Goal: Transaction & Acquisition: Subscribe to service/newsletter

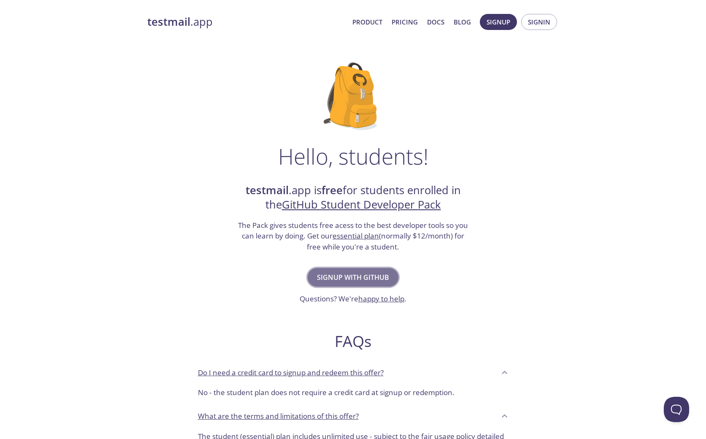
click at [331, 274] on span "Signup with GitHub" at bounding box center [353, 277] width 72 height 12
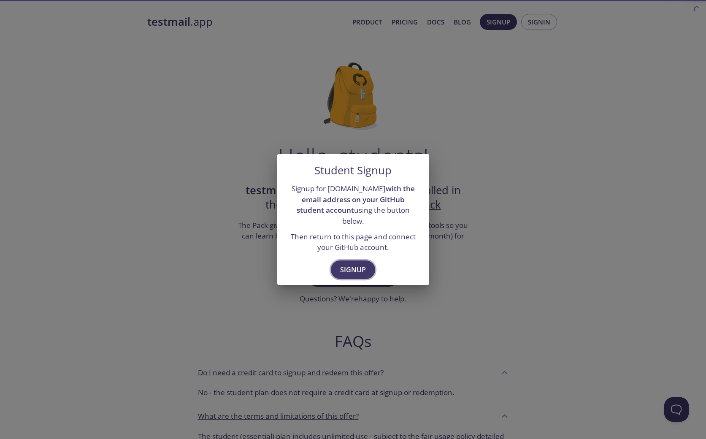
click at [353, 264] on span "Signup" at bounding box center [353, 270] width 26 height 12
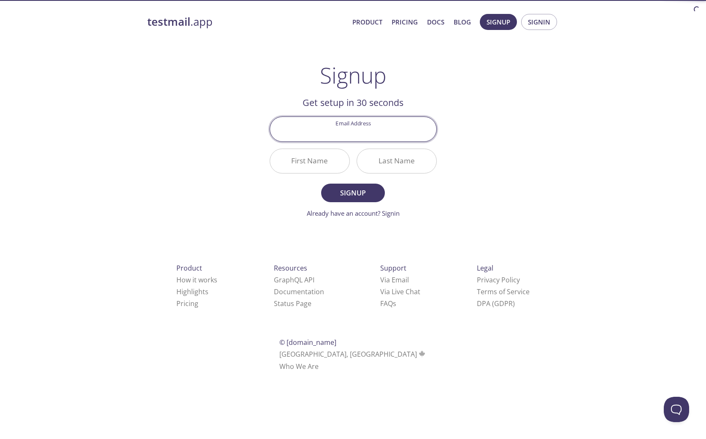
click at [397, 129] on input "Email Address" at bounding box center [353, 129] width 166 height 24
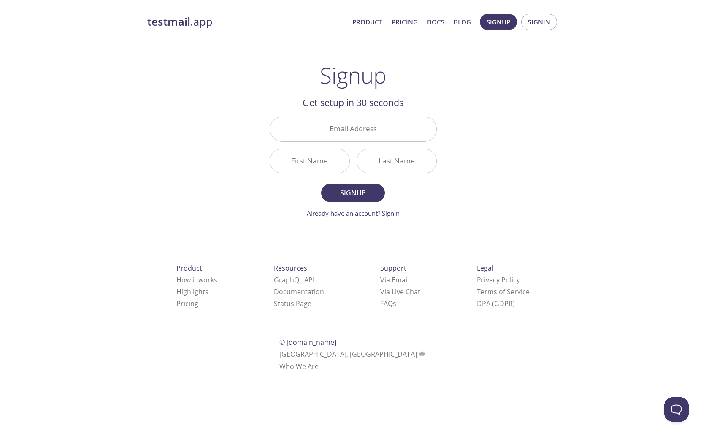
click at [488, 123] on div "testmail .app Product Pricing Docs Blog Signup Signin Signup Get setup in 30 se…" at bounding box center [353, 202] width 432 height 388
click at [387, 133] on input "Email Address" at bounding box center [353, 129] width 166 height 24
drag, startPoint x: 362, startPoint y: 140, endPoint x: 380, endPoint y: 133, distance: 18.7
click at [364, 138] on input "Email Address" at bounding box center [353, 129] width 166 height 24
click at [380, 133] on input "Email Address" at bounding box center [353, 129] width 166 height 24
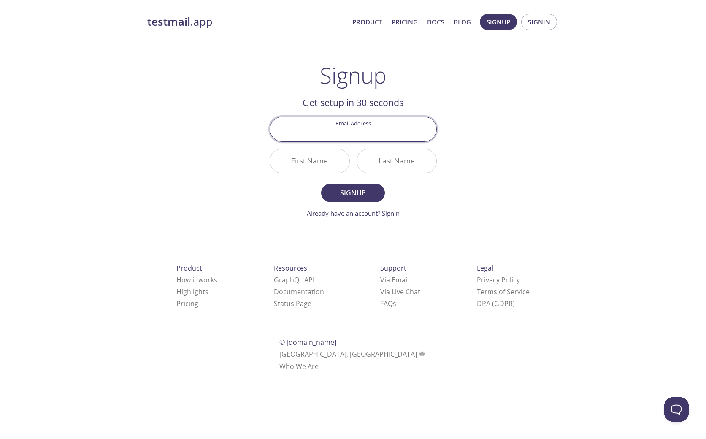
click at [380, 133] on input "Email Address" at bounding box center [353, 129] width 166 height 24
click at [486, 119] on div "testmail .app Product Pricing Docs Blog Signup Signin Signup Get setup in 30 se…" at bounding box center [353, 202] width 432 height 388
click at [366, 131] on input "Email Address" at bounding box center [353, 129] width 166 height 24
type input "[EMAIL_ADDRESS][DOMAIN_NAME]"
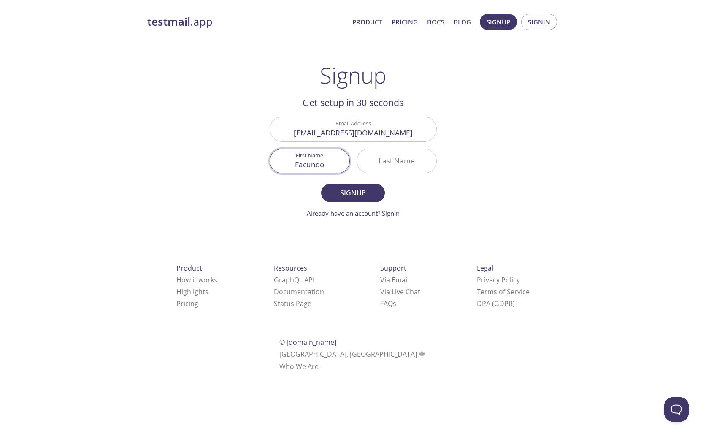
type input "Facundo"
type input "[PERSON_NAME]"
click at [321, 184] on button "Signup" at bounding box center [352, 193] width 63 height 19
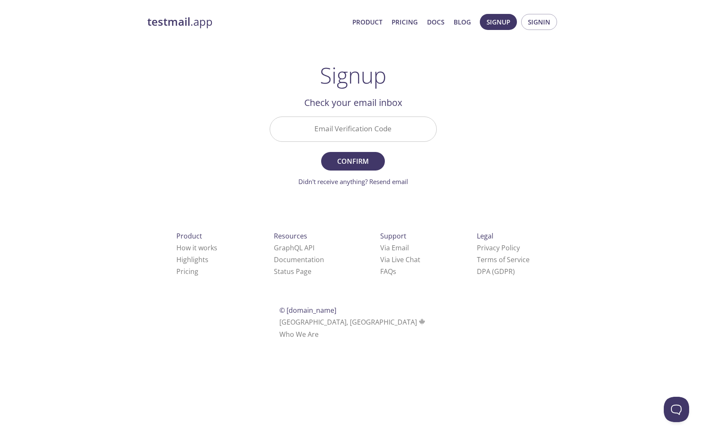
click at [370, 120] on input "Email Verification Code" at bounding box center [353, 129] width 166 height 24
paste input "WFERLLX"
type input "WFERLLX"
click at [528, 157] on div "testmail .app Product Pricing Docs Blog Signup Signin Signup Get setup in 30 se…" at bounding box center [353, 186] width 432 height 356
click at [356, 158] on span "Confirm" at bounding box center [353, 161] width 45 height 12
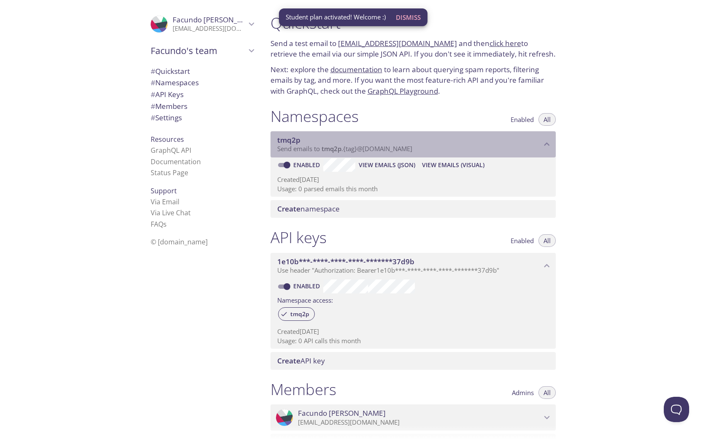
click at [348, 147] on span "Send emails to tmq2p . {tag} @inbox.testmail.app" at bounding box center [344, 148] width 135 height 8
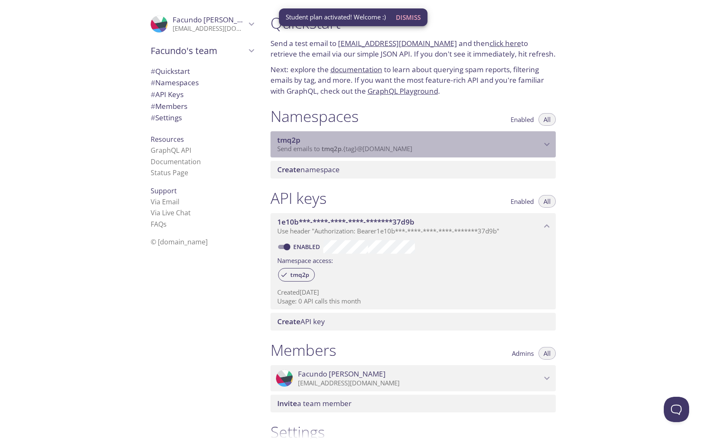
click at [416, 154] on div "tmq2p Send emails to tmq2p . {tag} @inbox.testmail.app" at bounding box center [413, 144] width 285 height 26
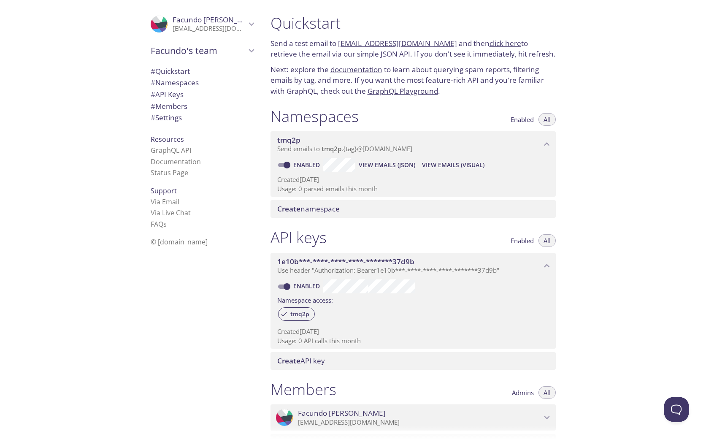
click at [312, 212] on span "Create namespace" at bounding box center [308, 209] width 62 height 10
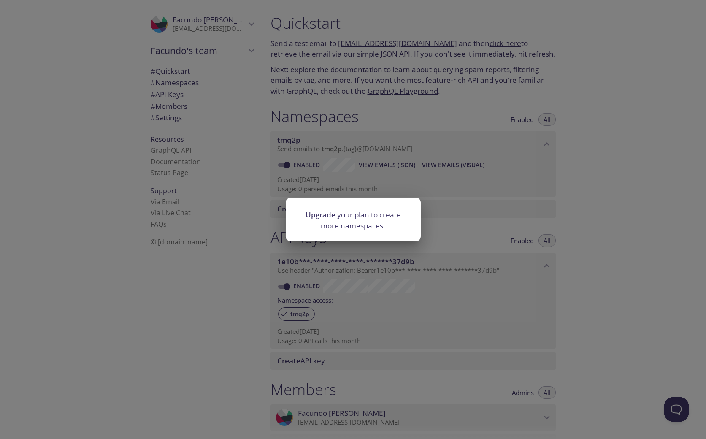
click at [474, 215] on div "Upgrade your plan to create more namespaces." at bounding box center [353, 219] width 706 height 439
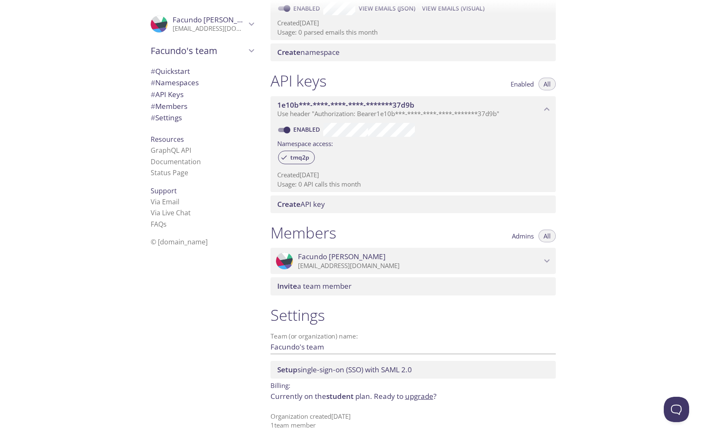
scroll to position [161, 0]
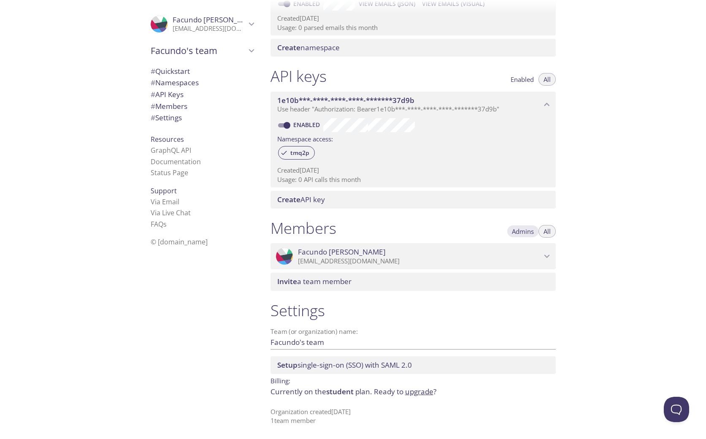
click at [536, 233] on button "Admins" at bounding box center [523, 231] width 32 height 13
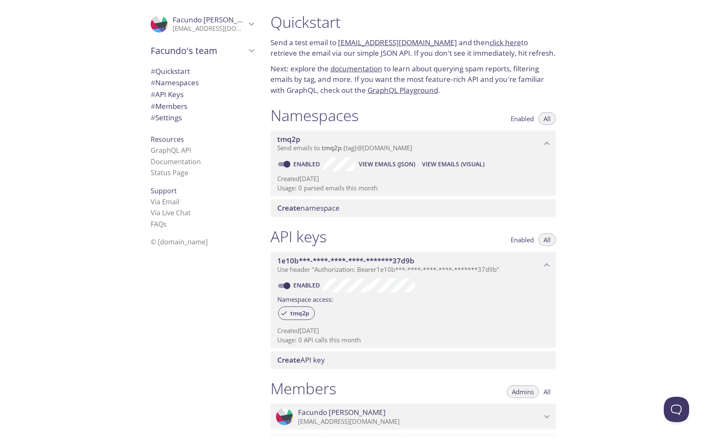
scroll to position [0, 0]
click at [521, 119] on span "Enabled" at bounding box center [522, 119] width 23 height 0
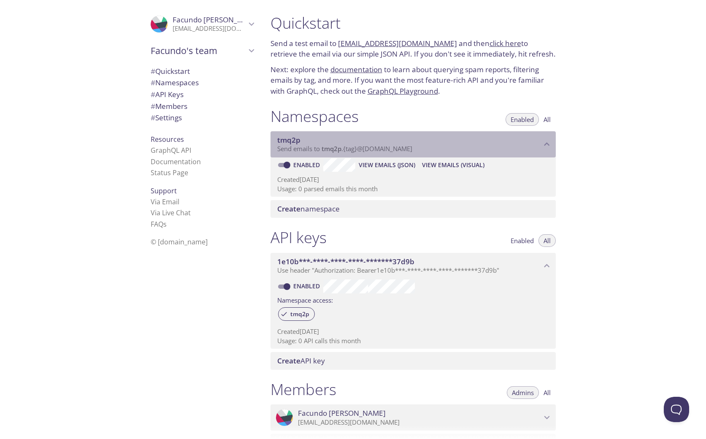
click at [542, 142] on icon "tmq2p namespace" at bounding box center [547, 144] width 11 height 11
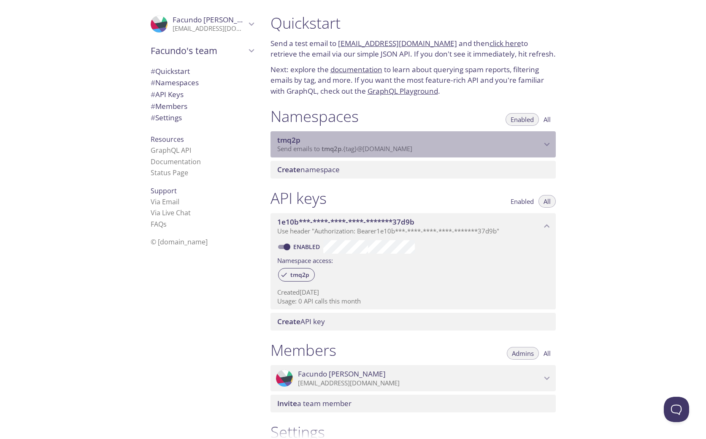
click at [542, 142] on icon "tmq2p namespace" at bounding box center [547, 144] width 11 height 11
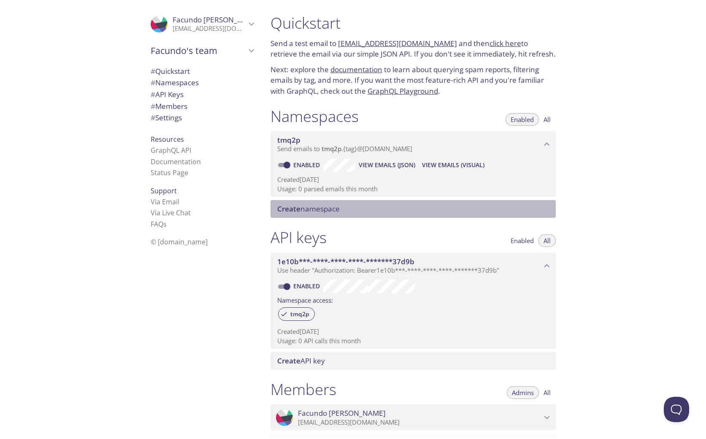
click at [324, 210] on span "Create namespace" at bounding box center [308, 209] width 62 height 10
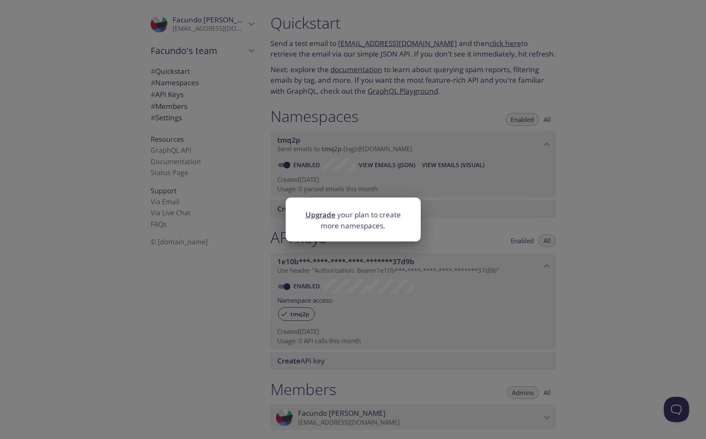
click at [326, 186] on div "Upgrade your plan to create more namespaces." at bounding box center [353, 219] width 706 height 439
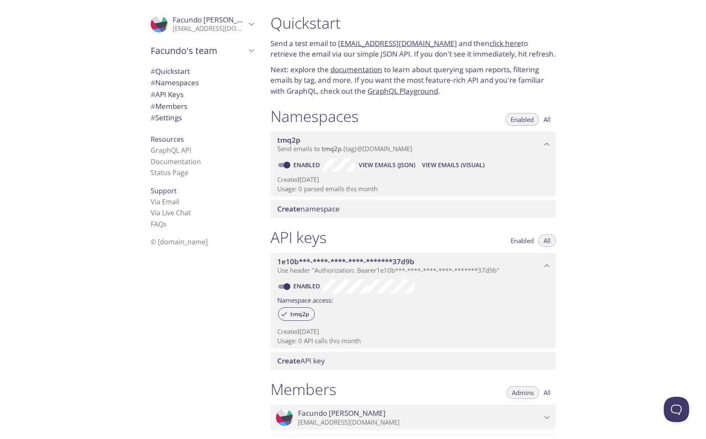
click at [409, 72] on p "Next: explore the documentation to learn about querying spam reports, filtering…" at bounding box center [413, 80] width 285 height 33
click at [396, 165] on span "View Emails (JSON)" at bounding box center [387, 165] width 57 height 10
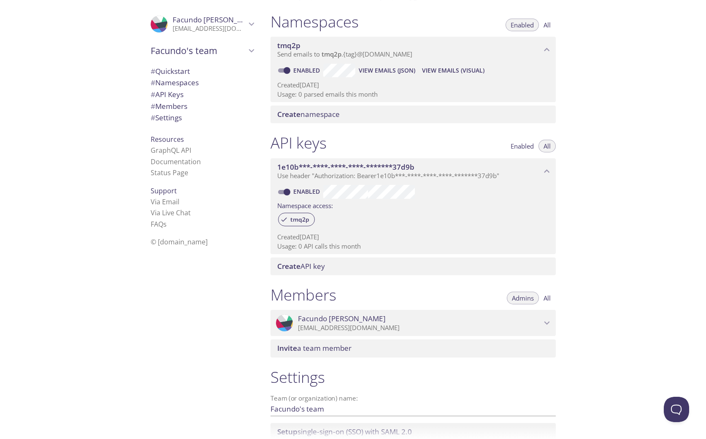
scroll to position [101, 0]
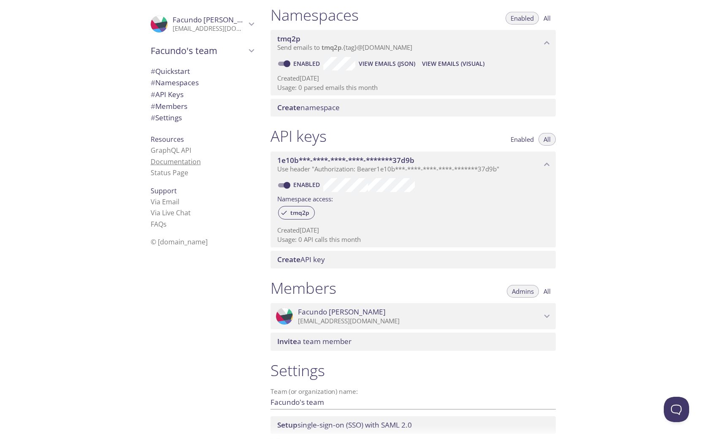
click at [196, 160] on link "Documentation" at bounding box center [176, 161] width 50 height 9
click at [176, 163] on link "Documentation" at bounding box center [176, 161] width 50 height 9
click at [326, 255] on div "Create API key" at bounding box center [413, 260] width 285 height 18
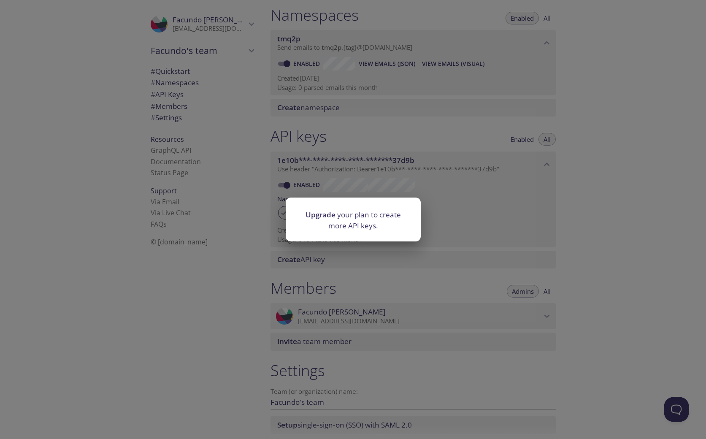
click at [363, 185] on div "Upgrade your plan to create more API keys." at bounding box center [353, 219] width 706 height 439
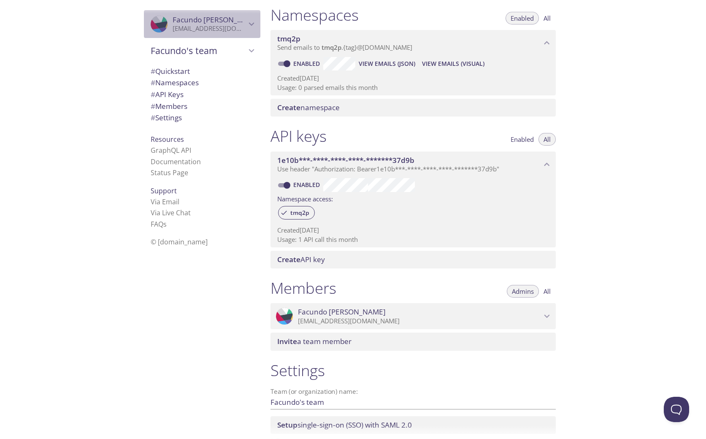
click at [201, 26] on p "[EMAIL_ADDRESS][DOMAIN_NAME]" at bounding box center [209, 28] width 73 height 8
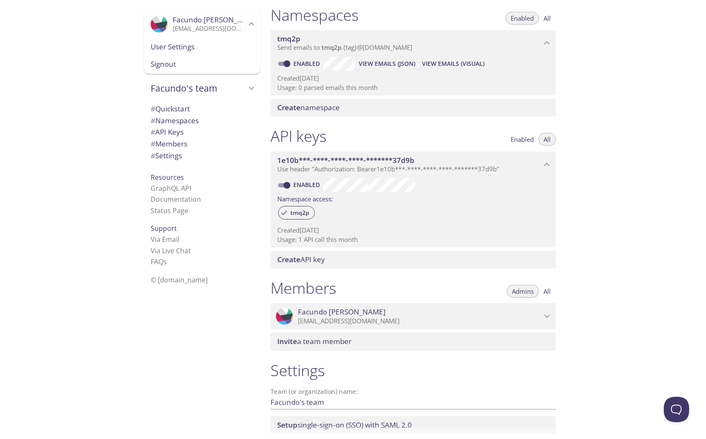
click at [185, 52] on span "User Settings" at bounding box center [202, 46] width 103 height 11
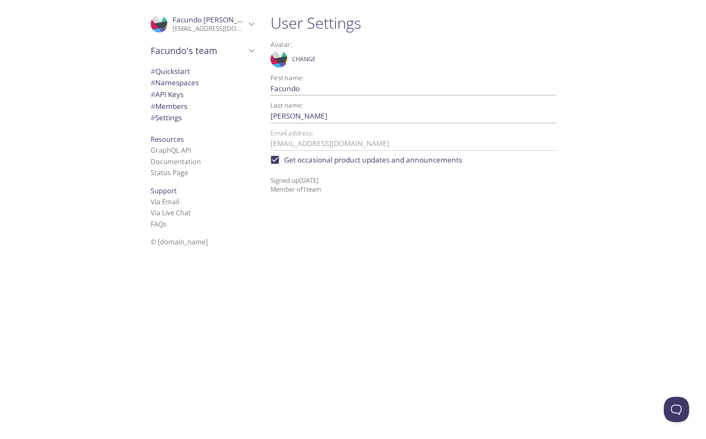
click at [274, 157] on input "Get occasional product updates and announcements" at bounding box center [275, 160] width 19 height 19
checkbox input "false"
click at [178, 31] on p "[EMAIL_ADDRESS][DOMAIN_NAME]" at bounding box center [209, 28] width 73 height 8
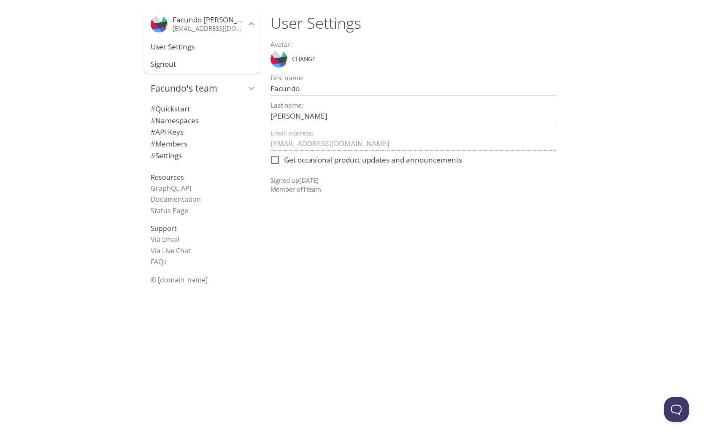
click at [190, 53] on div "User Settings" at bounding box center [202, 47] width 117 height 18
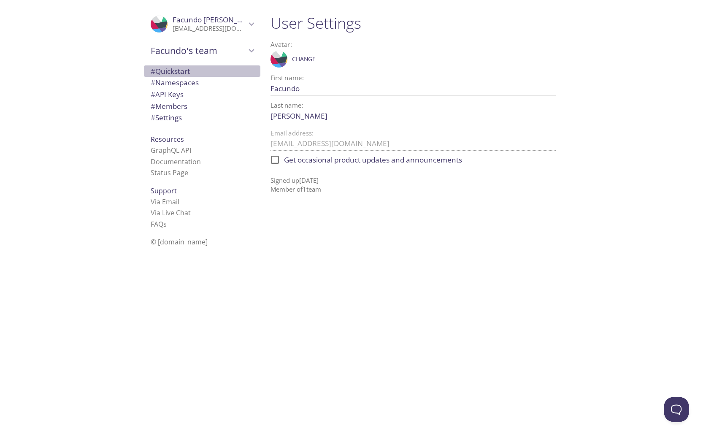
click at [185, 73] on span "# Quickstart" at bounding box center [170, 71] width 39 height 10
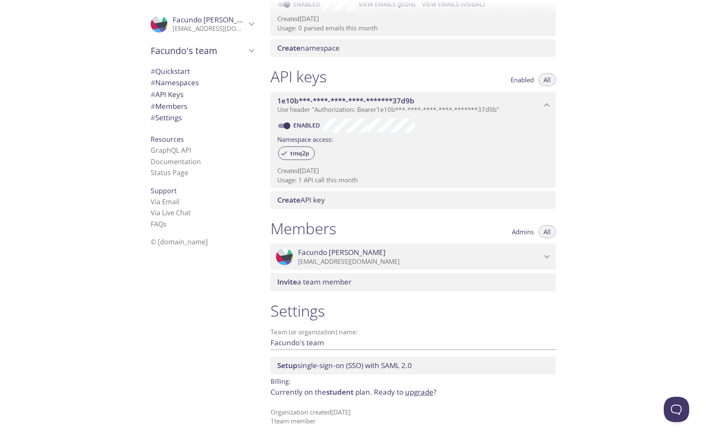
scroll to position [161, 0]
drag, startPoint x: 586, startPoint y: 209, endPoint x: 701, endPoint y: 448, distance: 264.4
click at [174, 84] on span "# Namespaces" at bounding box center [175, 83] width 48 height 10
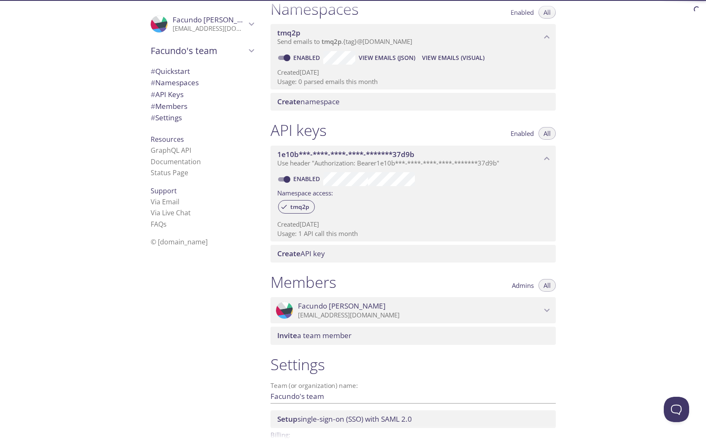
scroll to position [107, 0]
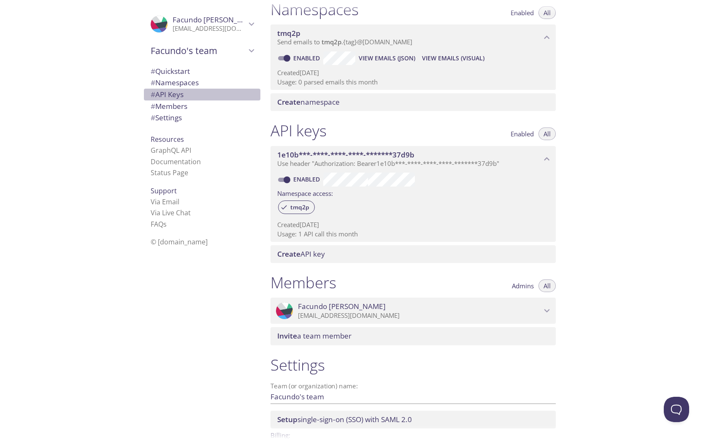
click at [180, 94] on span "# API Keys" at bounding box center [167, 95] width 33 height 10
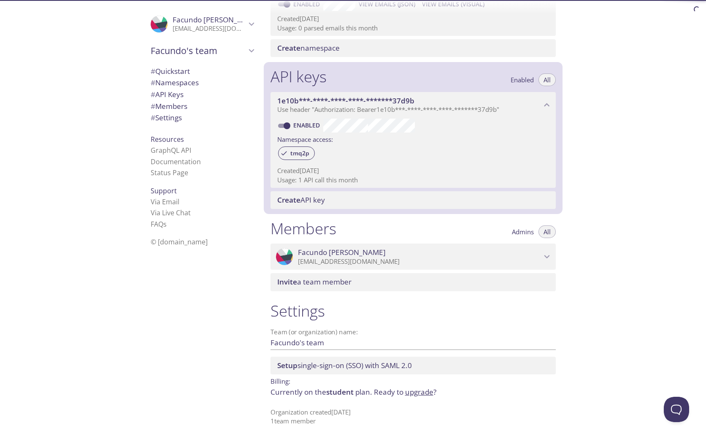
scroll to position [161, 0]
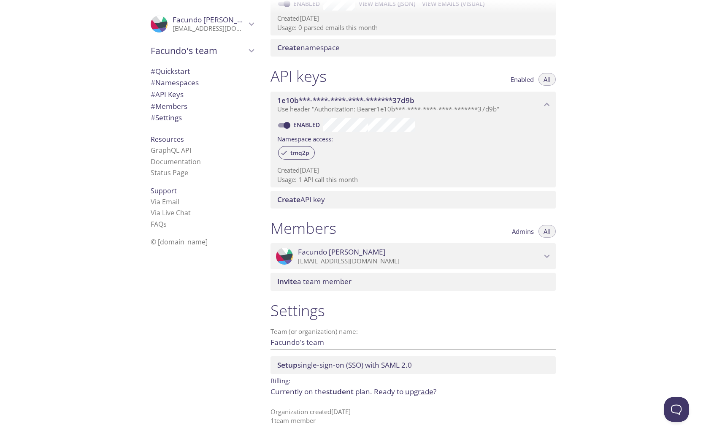
click at [186, 111] on span "# Members" at bounding box center [169, 106] width 37 height 10
